Goal: Task Accomplishment & Management: Use online tool/utility

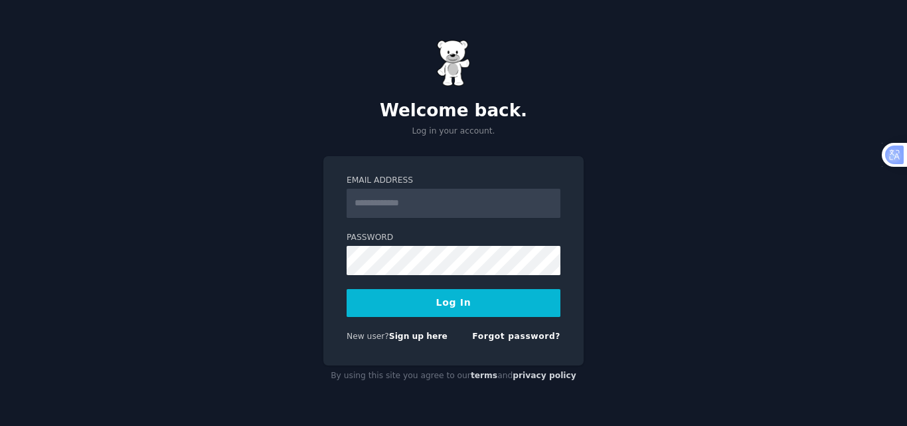
click at [398, 197] on input "Email Address" at bounding box center [454, 203] width 214 height 29
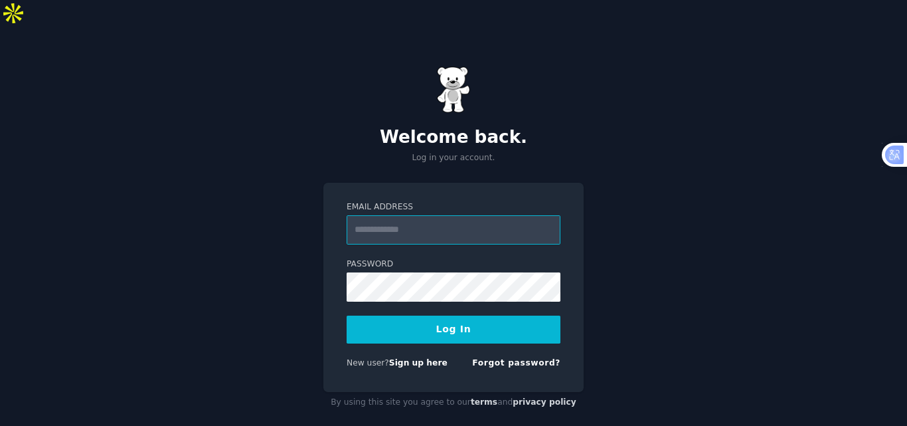
type input "**********"
click at [347, 315] on button "Log In" at bounding box center [454, 329] width 214 height 28
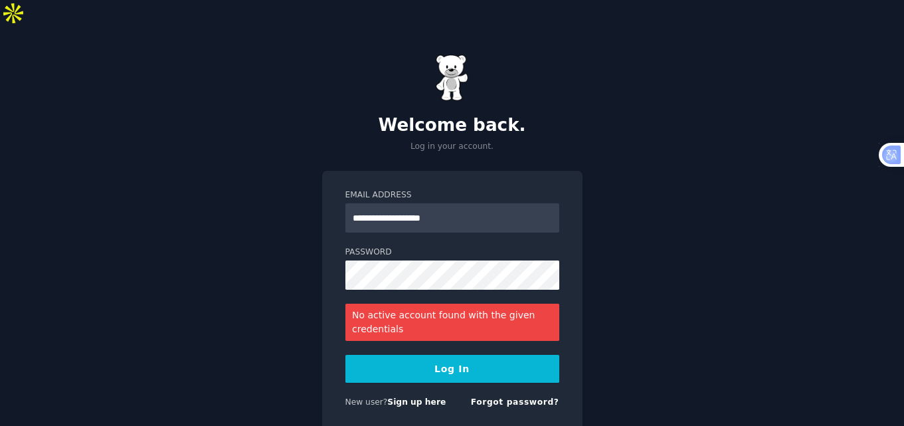
click at [345, 355] on button "Log In" at bounding box center [452, 369] width 214 height 28
click at [261, 226] on div "**********" at bounding box center [452, 254] width 904 height 454
click at [306, 238] on div "**********" at bounding box center [452, 254] width 904 height 454
click at [475, 355] on button "Log In" at bounding box center [452, 369] width 214 height 28
click at [292, 237] on div "**********" at bounding box center [452, 254] width 904 height 454
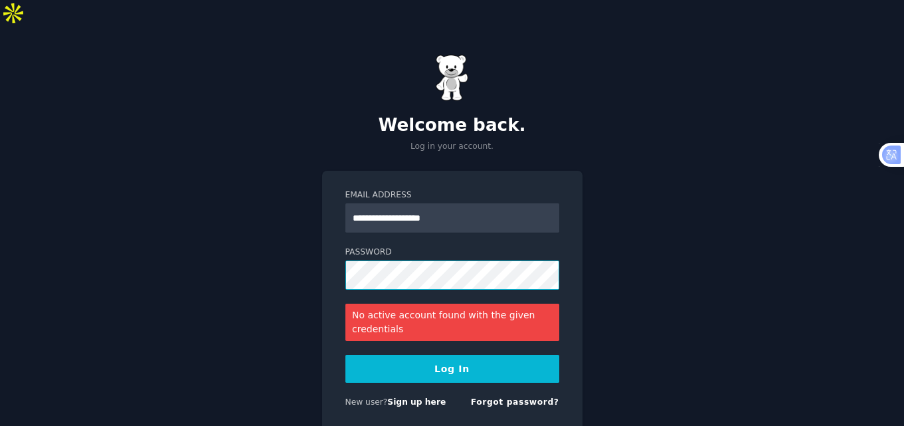
click at [345, 355] on button "Log In" at bounding box center [452, 369] width 214 height 28
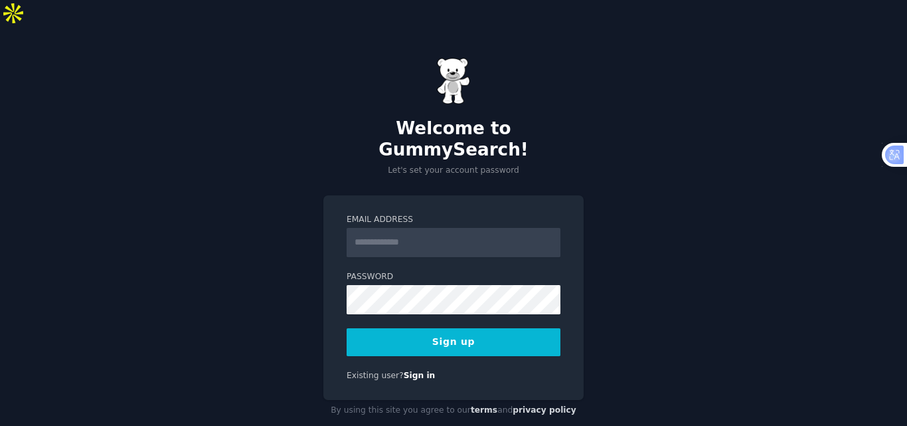
click at [410, 228] on input "Email Address" at bounding box center [454, 242] width 214 height 29
click at [415, 228] on input "Email Address" at bounding box center [454, 242] width 214 height 29
click at [409, 228] on input "Email Address" at bounding box center [454, 242] width 214 height 29
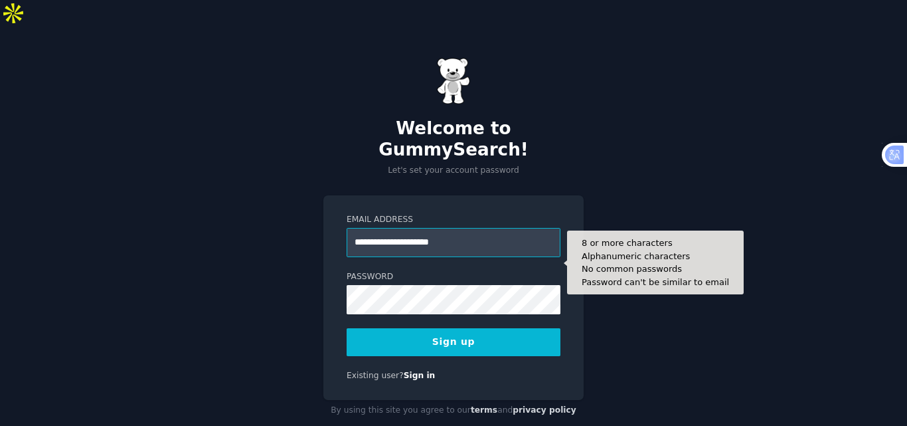
type input "**********"
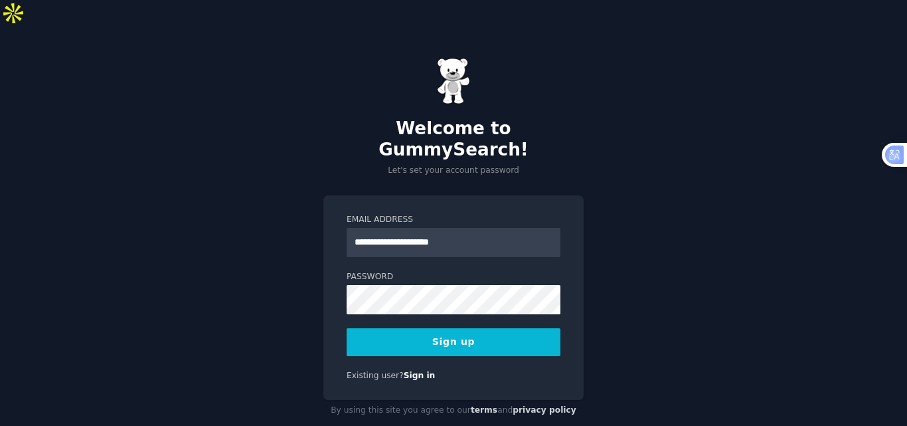
click at [462, 319] on div "**********" at bounding box center [453, 297] width 260 height 205
click at [466, 328] on button "Sign up" at bounding box center [454, 342] width 214 height 28
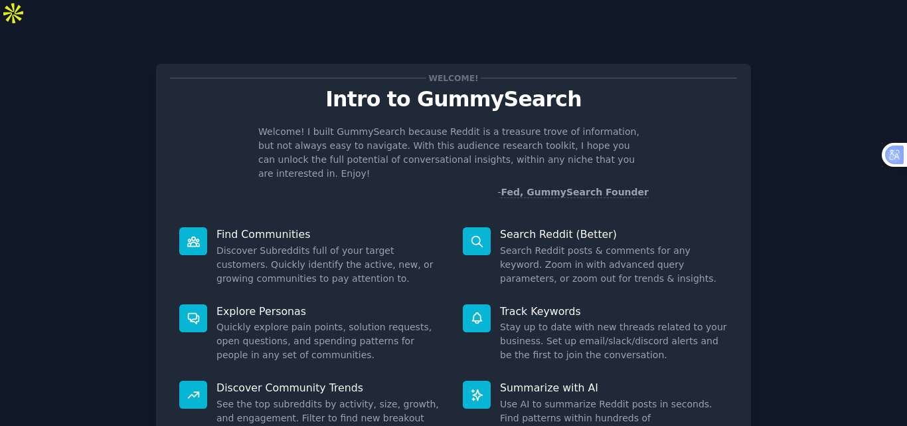
click at [356, 174] on div "Welcome! Intro to GummySearch Welcome! I built GummySearch because Reddit is a …" at bounding box center [453, 270] width 595 height 412
click at [356, 218] on div "Find Communities Discover Subreddits full of your target customers. Quickly ide…" at bounding box center [312, 256] width 284 height 77
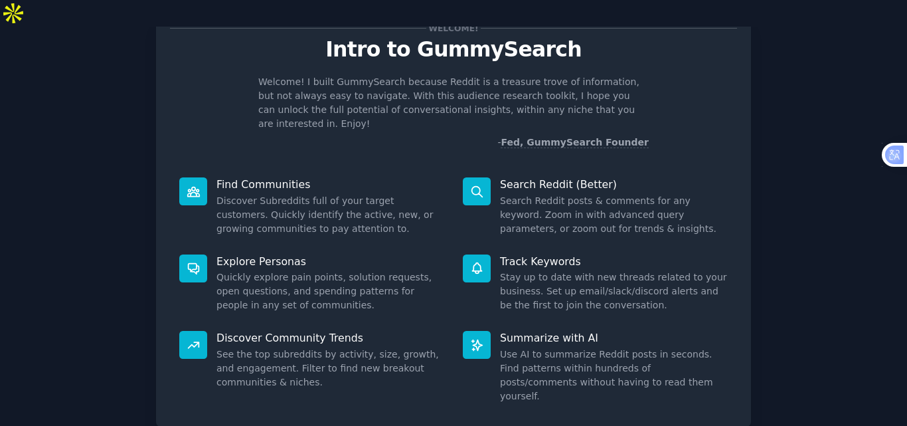
scroll to position [94, 0]
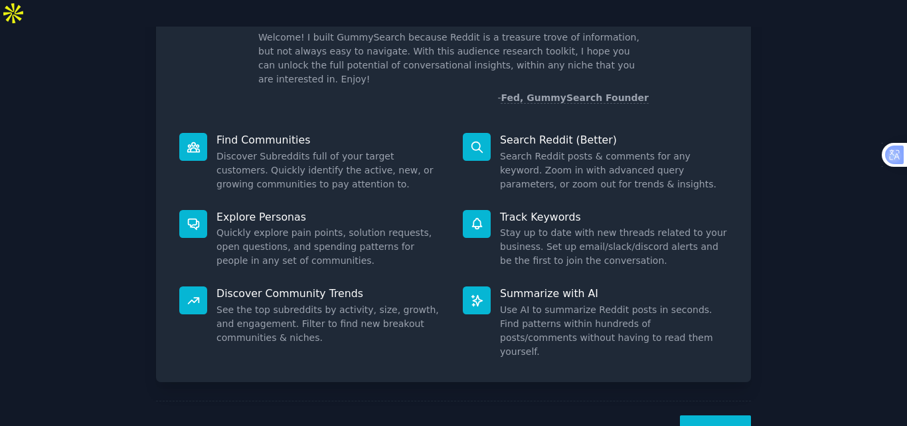
click at [708, 415] on button "Next" at bounding box center [715, 431] width 71 height 33
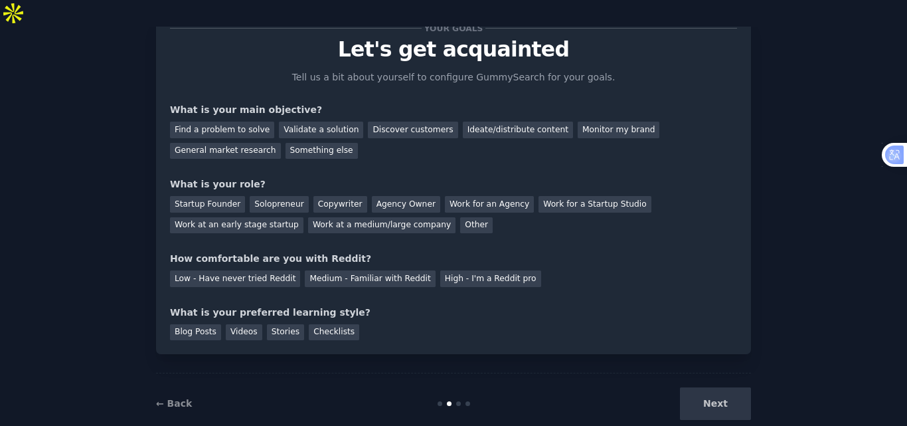
scroll to position [50, 0]
click at [236, 122] on div "Find a problem to solve" at bounding box center [222, 130] width 104 height 17
click at [711, 389] on div "Next" at bounding box center [651, 403] width 199 height 33
click at [220, 196] on div "Startup Founder" at bounding box center [207, 204] width 75 height 17
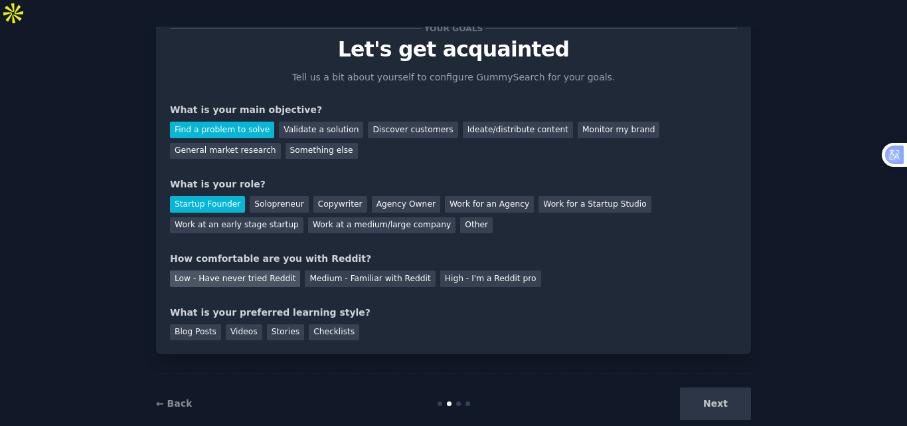
click at [218, 270] on div "Low - Have never tried Reddit" at bounding box center [235, 278] width 130 height 17
click at [202, 324] on div "Blog Posts" at bounding box center [195, 332] width 51 height 17
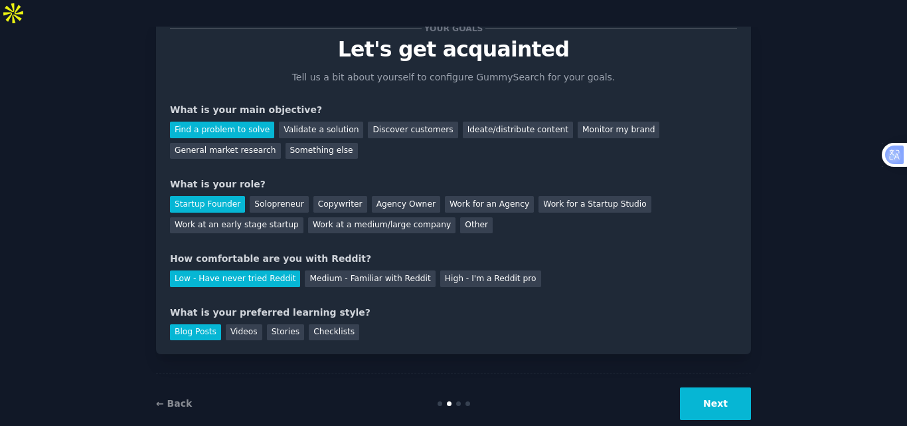
click at [696, 387] on button "Next" at bounding box center [715, 403] width 71 height 33
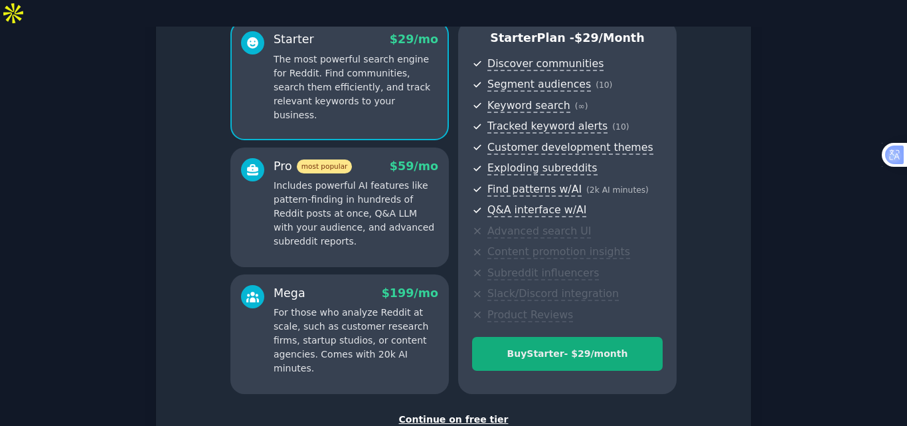
scroll to position [193, 0]
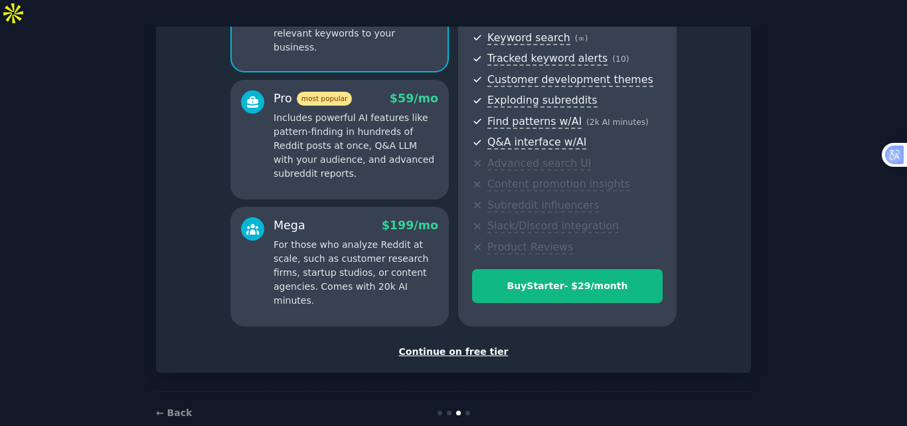
click at [450, 345] on div "Continue on free tier" at bounding box center [453, 352] width 567 height 14
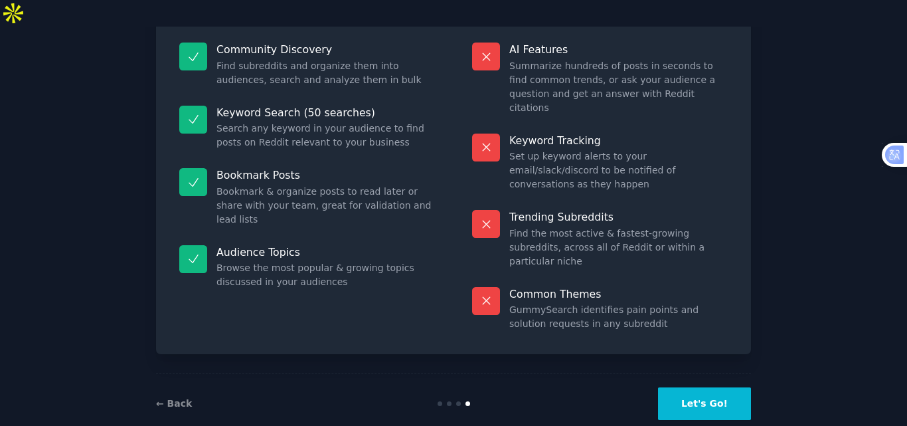
scroll to position [92, 0]
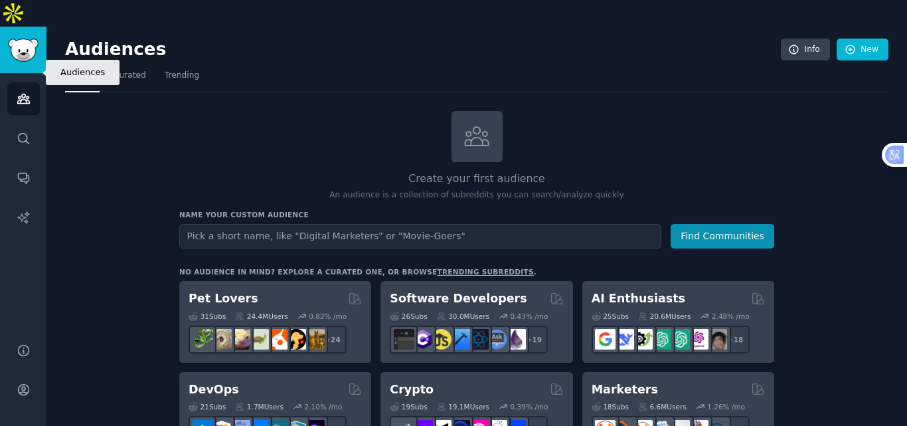
click at [20, 94] on icon "Sidebar" at bounding box center [23, 98] width 12 height 9
click at [23, 39] on img "Sidebar" at bounding box center [23, 50] width 31 height 23
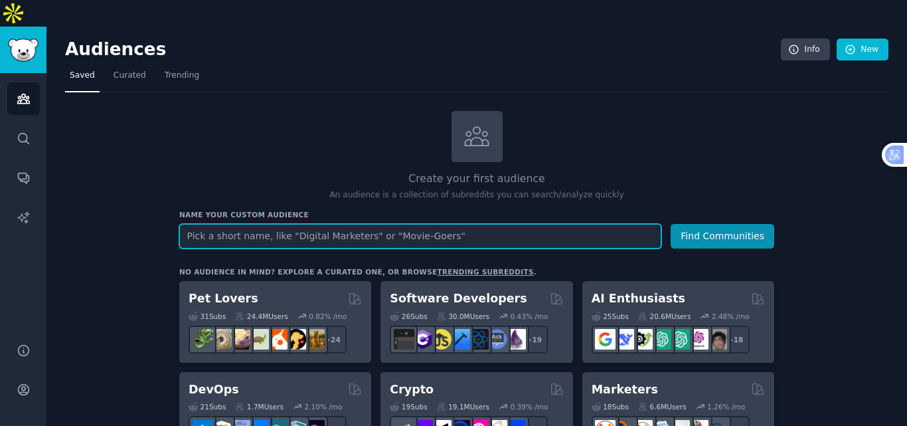
click at [313, 224] on input "text" at bounding box center [420, 236] width 482 height 25
type input "Auditors"
click at [671, 224] on button "Find Communities" at bounding box center [723, 236] width 104 height 25
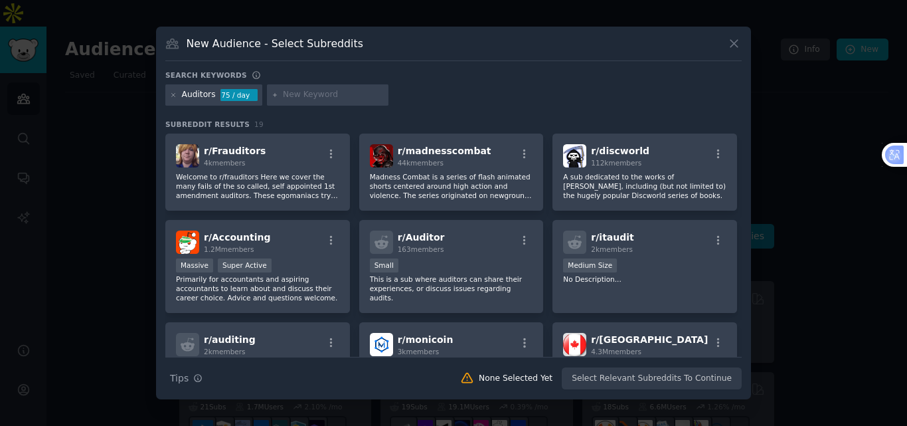
drag, startPoint x: 846, startPoint y: 71, endPoint x: 838, endPoint y: 71, distance: 8.0
click at [846, 71] on div at bounding box center [453, 213] width 907 height 426
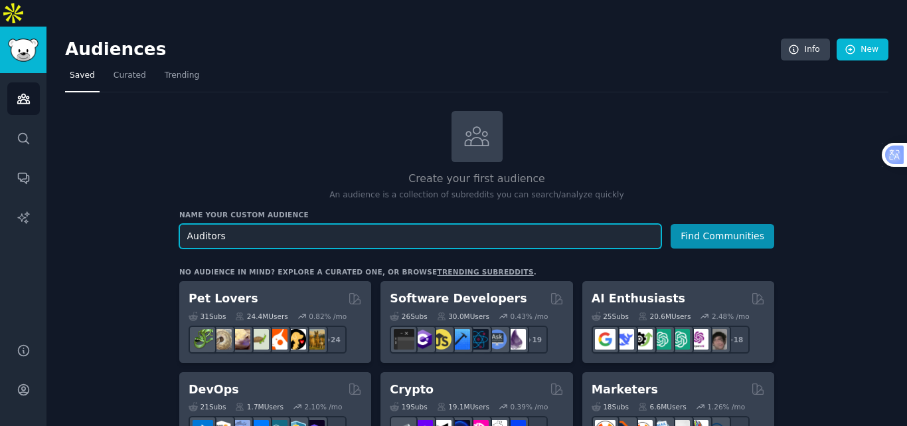
click at [290, 224] on input "Auditors" at bounding box center [420, 236] width 482 height 25
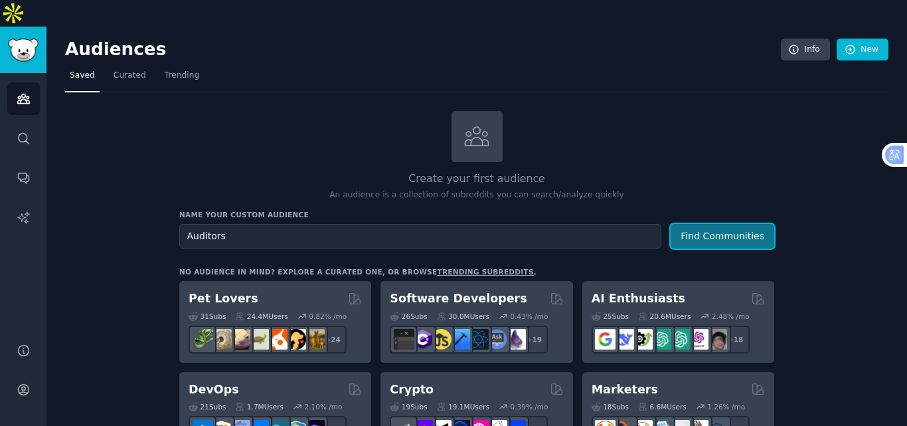
click at [689, 224] on button "Find Communities" at bounding box center [723, 236] width 104 height 25
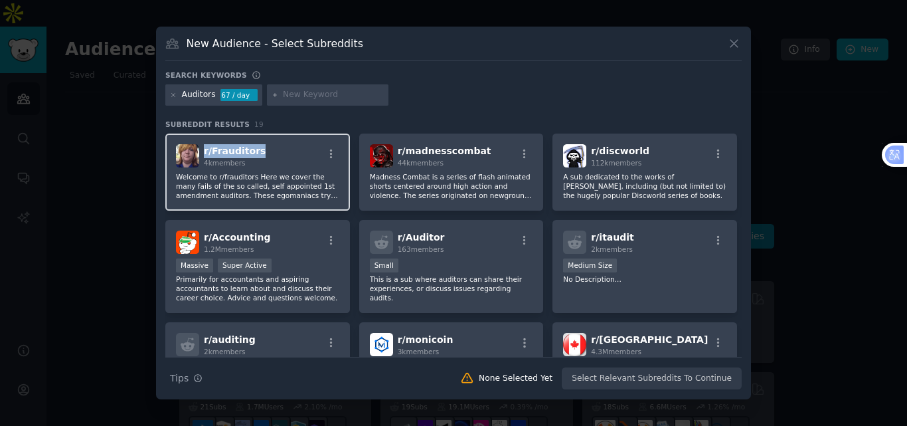
copy span "r/ Frauditors"
drag, startPoint x: 271, startPoint y: 150, endPoint x: 204, endPoint y: 151, distance: 67.1
click at [204, 151] on div "r/ Frauditors 4k members" at bounding box center [257, 155] width 163 height 23
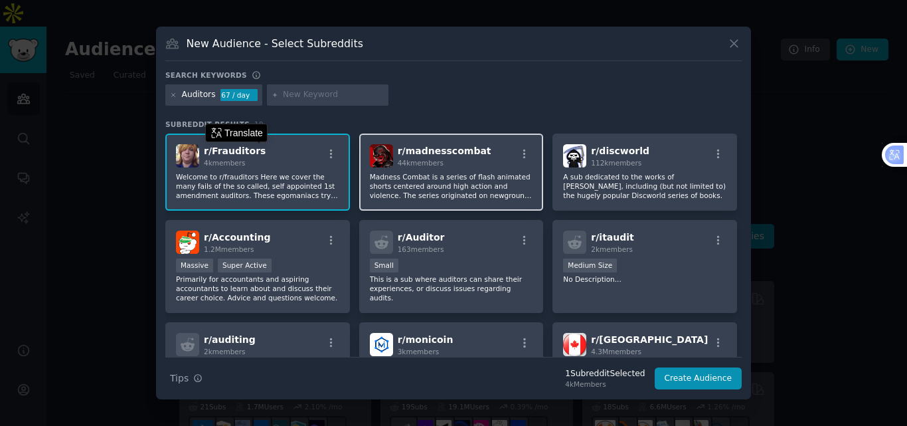
click at [432, 154] on span "r/ madnesscombat" at bounding box center [445, 150] width 94 height 11
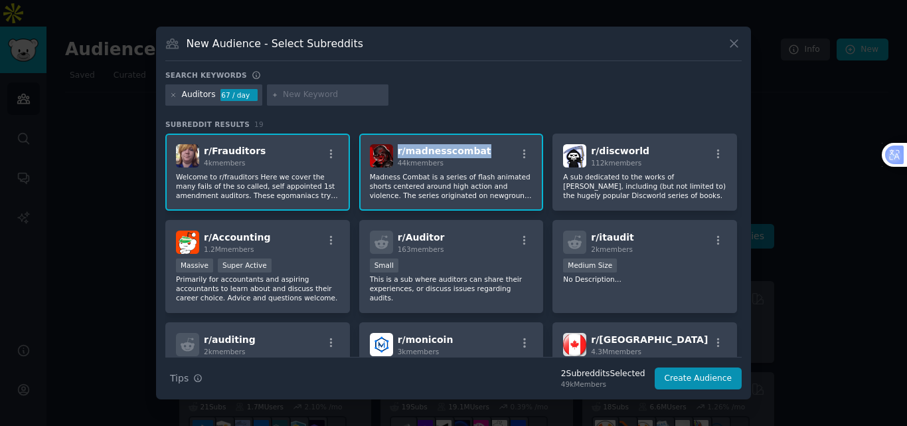
copy span "r/ madnesscombat"
drag, startPoint x: 483, startPoint y: 150, endPoint x: 398, endPoint y: 148, distance: 85.0
click at [398, 148] on div "r/ madnesscombat 44k members" at bounding box center [451, 155] width 163 height 23
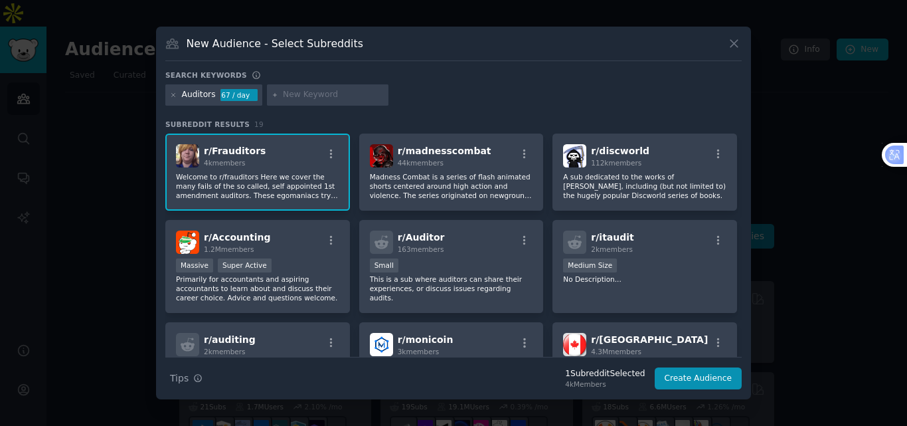
click at [378, 37] on div "New Audience - Select Subreddits" at bounding box center [453, 48] width 576 height 25
click at [205, 94] on div "Auditors" at bounding box center [199, 95] width 34 height 12
click at [171, 95] on icon at bounding box center [173, 95] width 7 height 7
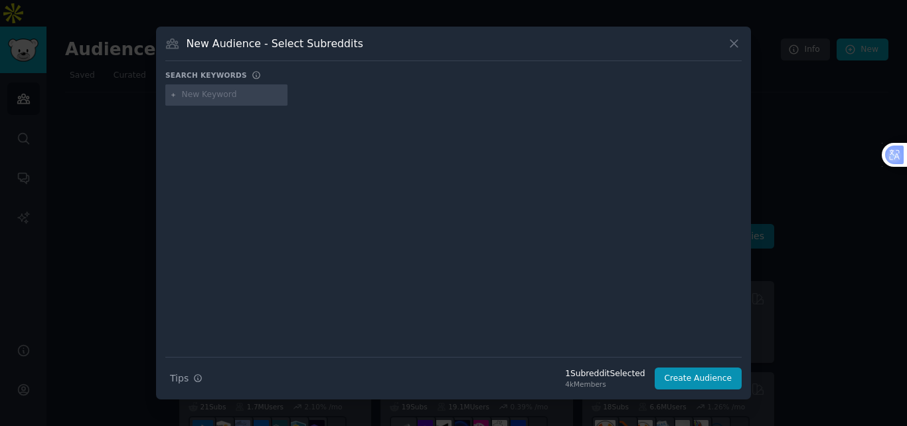
click at [248, 97] on input "text" at bounding box center [232, 95] width 101 height 12
type input "accounting"
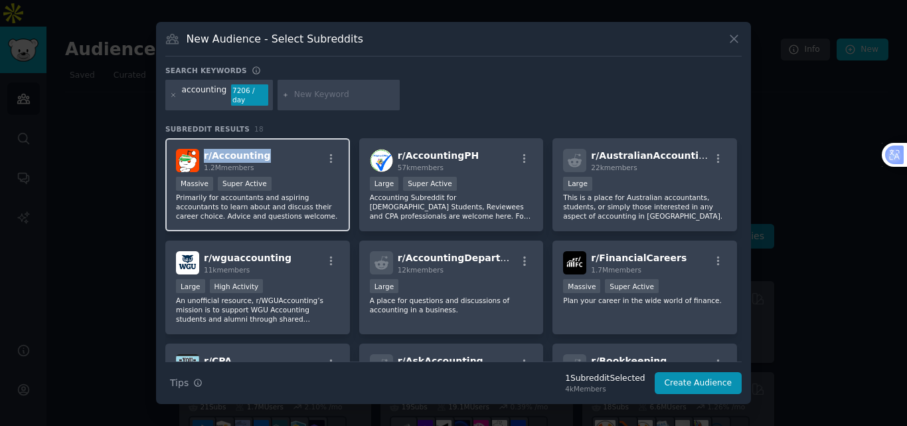
copy span "r/ Accounting"
drag, startPoint x: 278, startPoint y: 147, endPoint x: 204, endPoint y: 145, distance: 73.8
click at [204, 149] on div "r/ Accounting 1.2M members" at bounding box center [257, 160] width 163 height 23
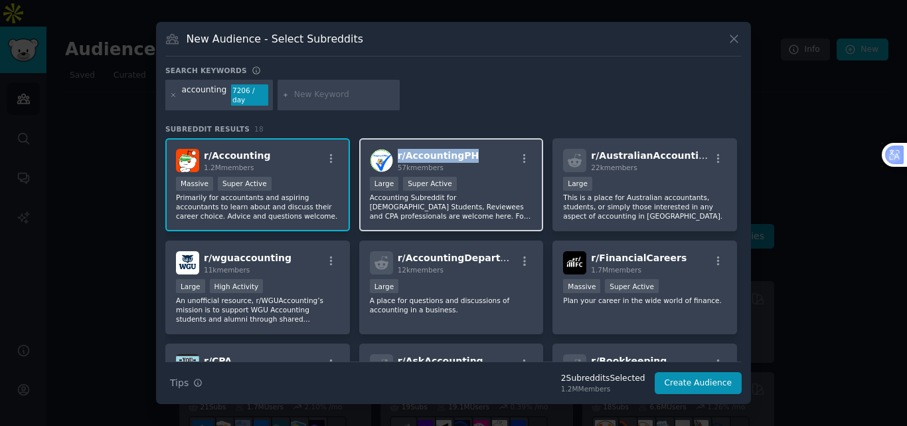
copy span "r/ AccountingPH"
drag, startPoint x: 475, startPoint y: 141, endPoint x: 397, endPoint y: 145, distance: 78.5
click at [397, 145] on div "r/ AccountingPH 57k members Large Super Active Accounting Subreddit for Filipin…" at bounding box center [451, 185] width 185 height 94
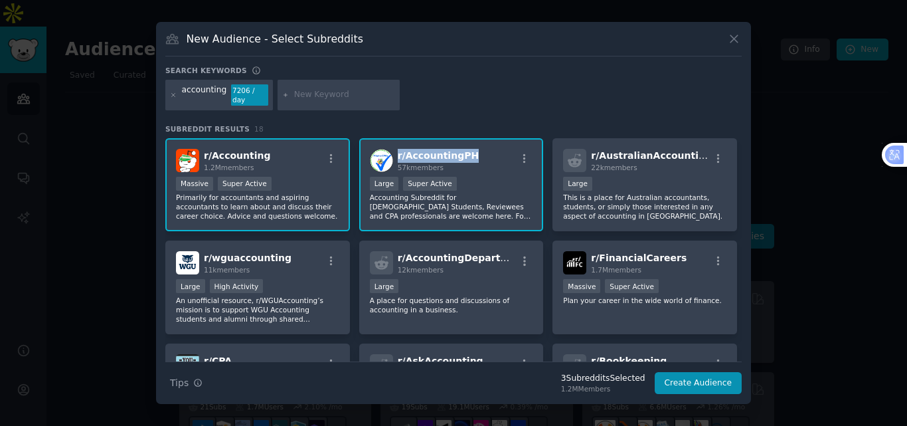
copy span "r/ AccountingPH"
click at [429, 150] on span "r/ AccountingPH" at bounding box center [438, 155] width 81 height 11
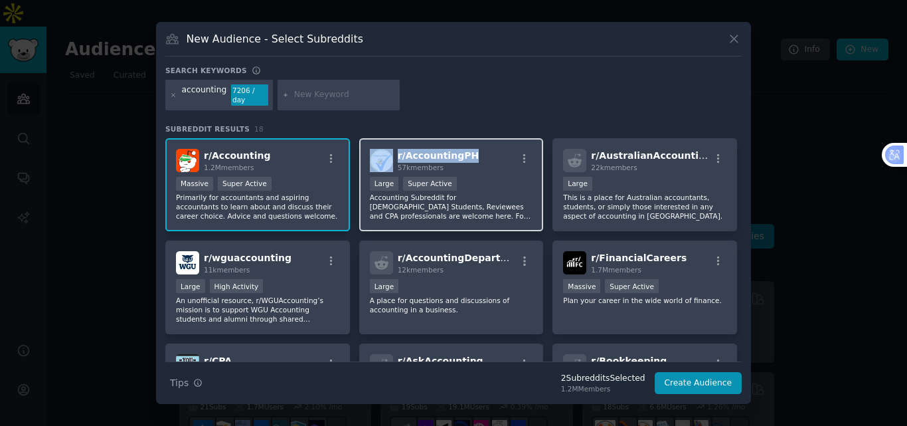
copy div "r/ AccountingPH"
drag, startPoint x: 477, startPoint y: 146, endPoint x: 390, endPoint y: 150, distance: 86.4
click at [390, 150] on div "r/ AccountingPH 57k members" at bounding box center [451, 160] width 163 height 23
